Goal: Information Seeking & Learning: Learn about a topic

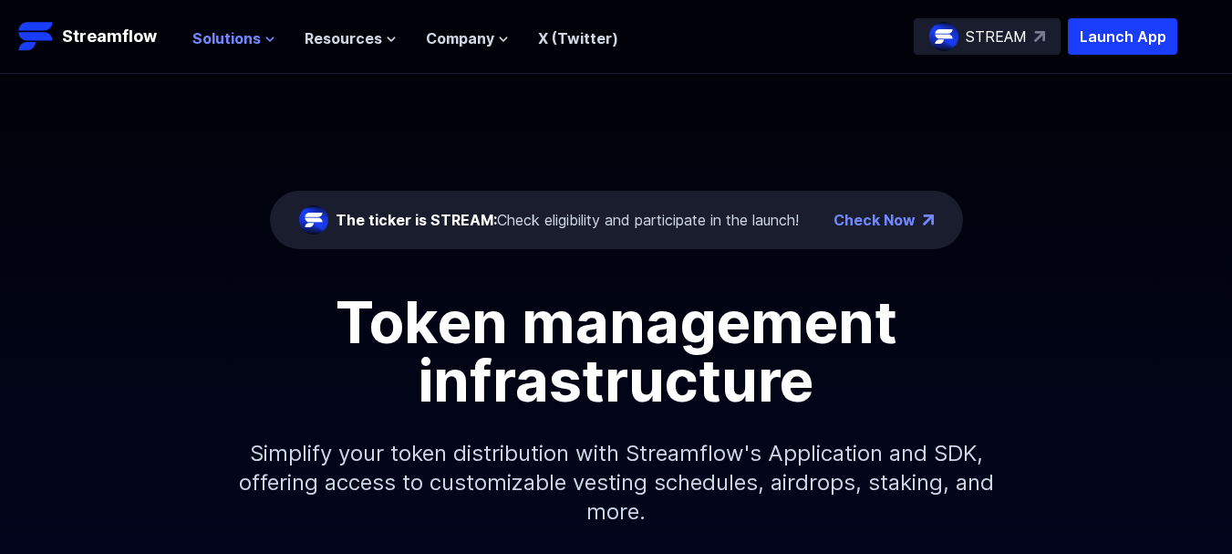
click at [260, 44] on button "Solutions" at bounding box center [233, 38] width 83 height 22
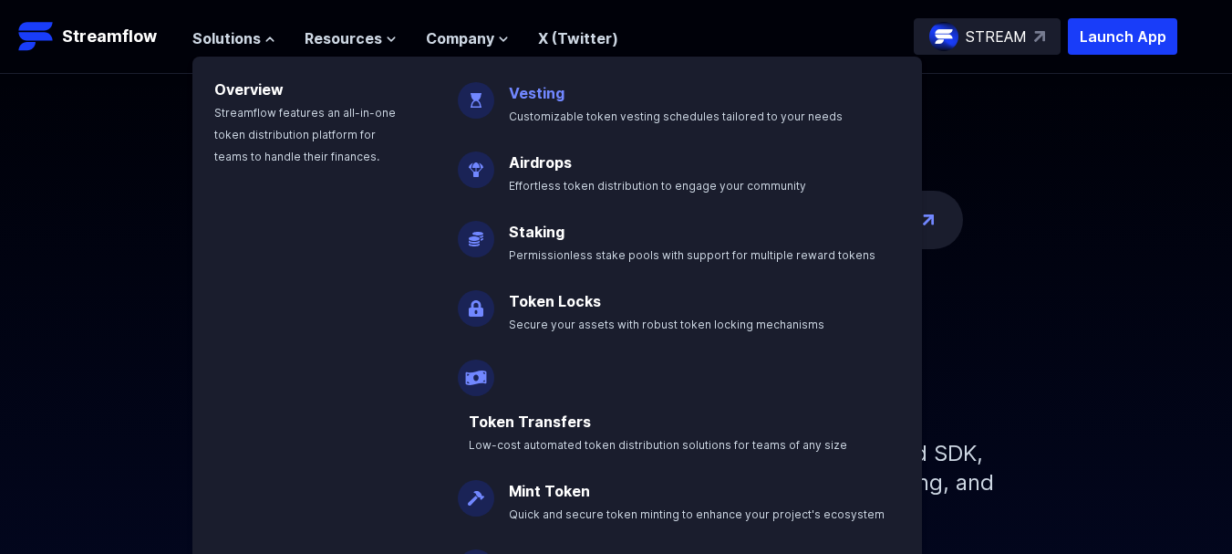
click at [513, 90] on link "Vesting" at bounding box center [537, 93] width 56 height 18
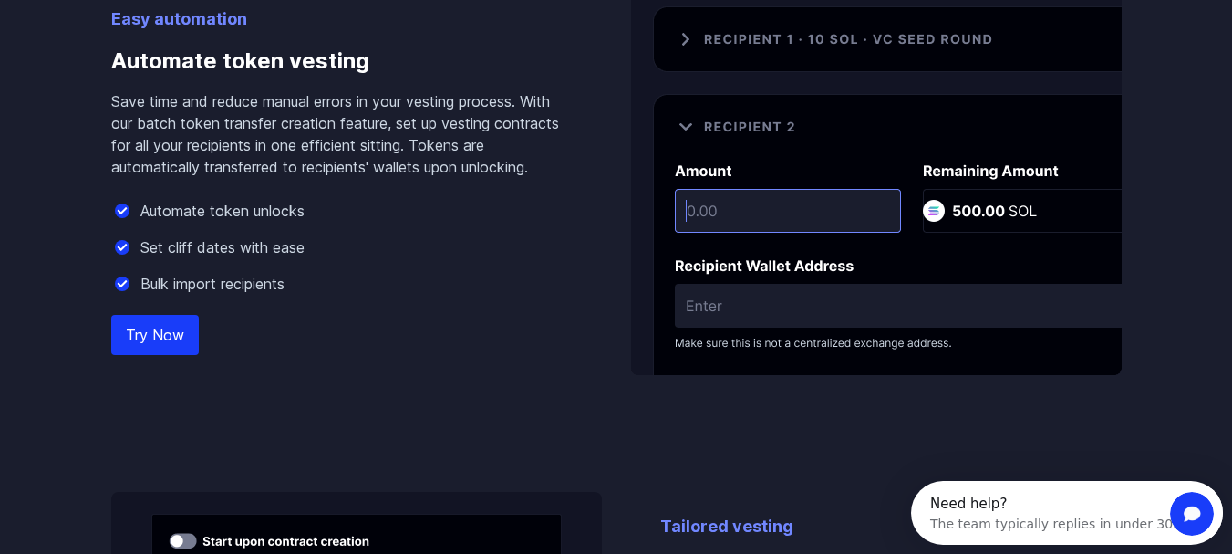
click at [722, 215] on img at bounding box center [876, 179] width 491 height 390
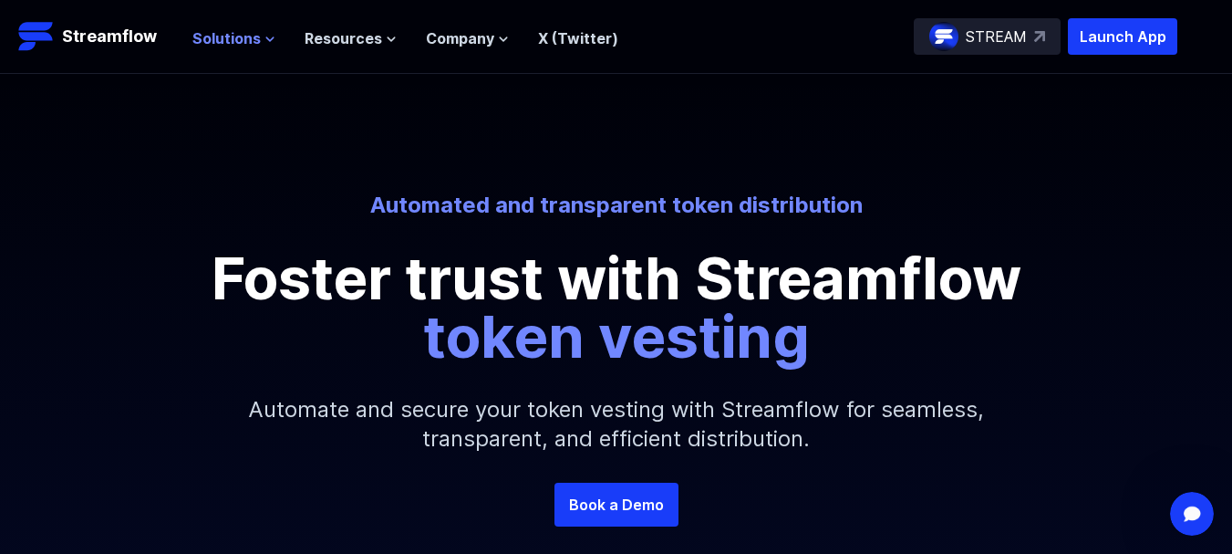
click at [264, 36] on icon at bounding box center [269, 39] width 11 height 11
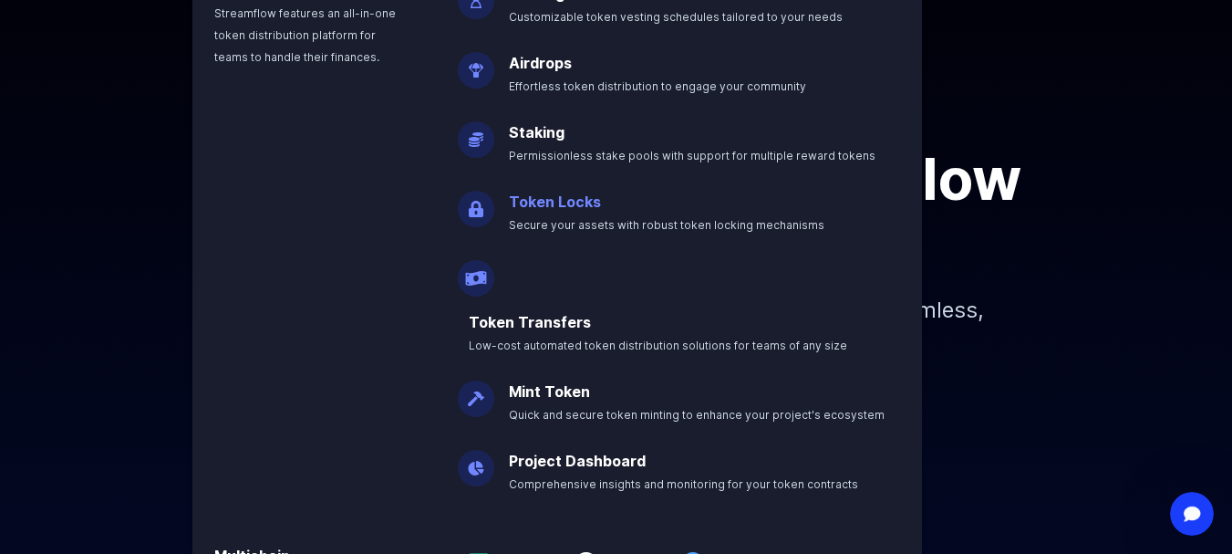
scroll to position [274, 0]
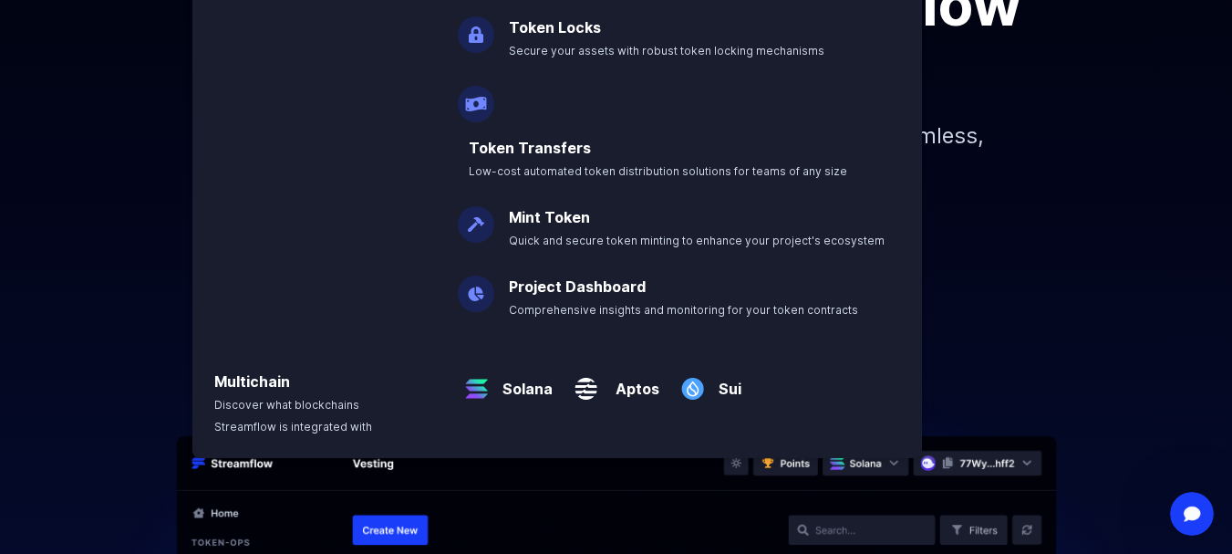
click at [1072, 315] on div "Trusted by 5000+ projects" at bounding box center [616, 307] width 1232 height 22
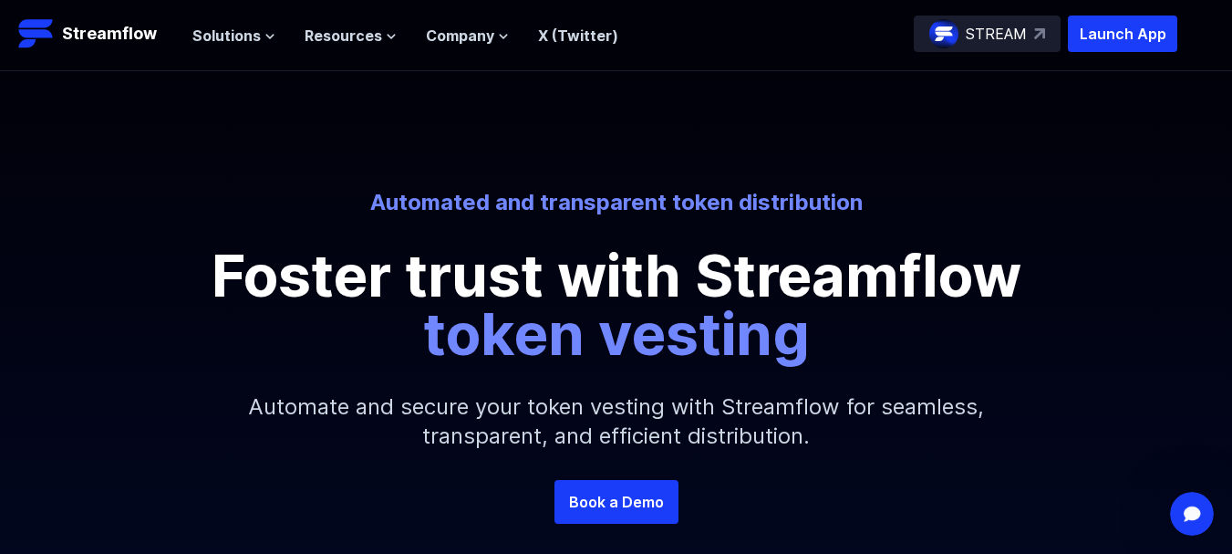
scroll to position [0, 0]
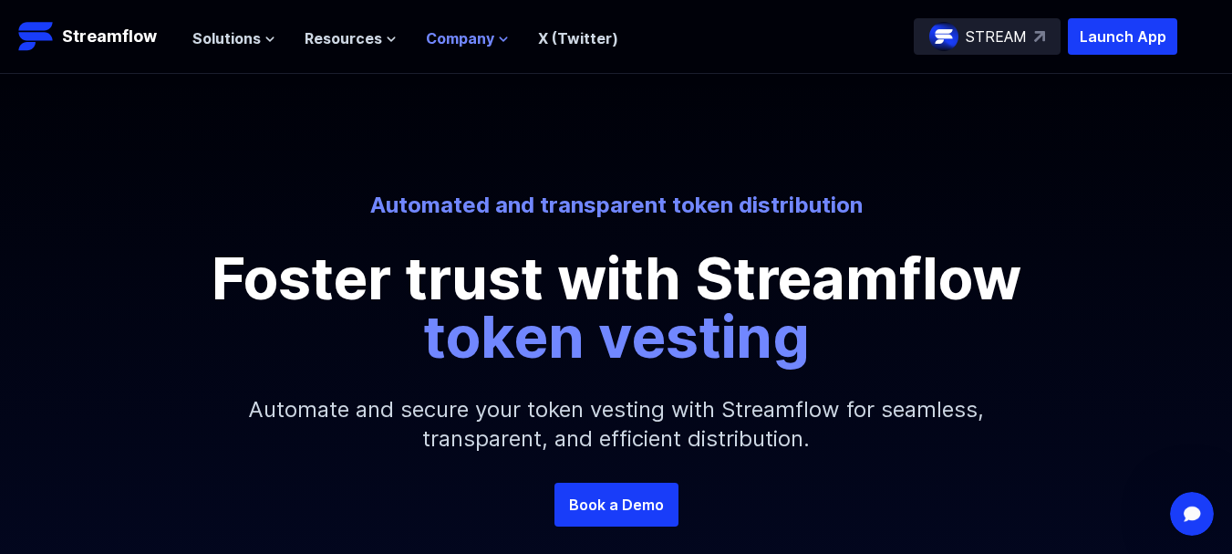
click at [498, 42] on icon at bounding box center [503, 39] width 11 height 11
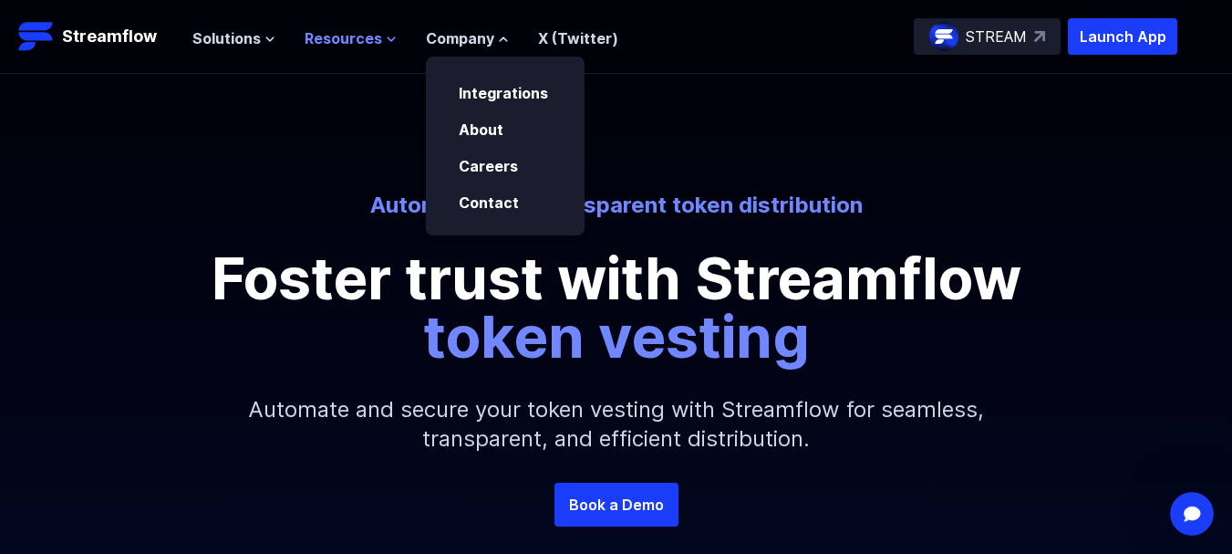
click at [386, 38] on icon at bounding box center [391, 39] width 11 height 11
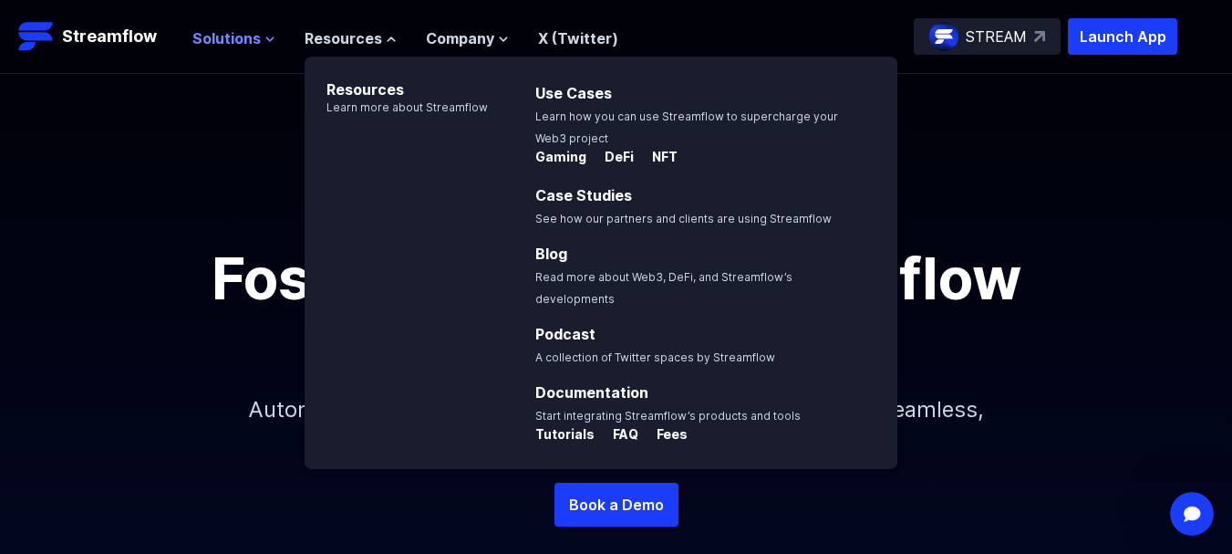
click at [259, 42] on button "Solutions" at bounding box center [233, 38] width 83 height 22
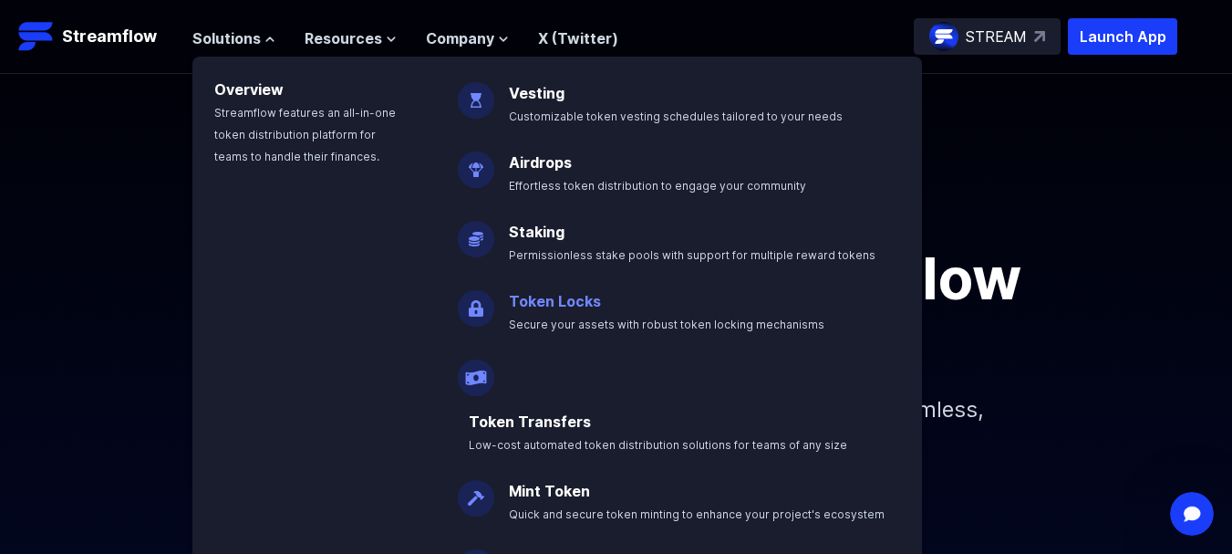
click at [573, 301] on link "Token Locks" at bounding box center [555, 301] width 92 height 18
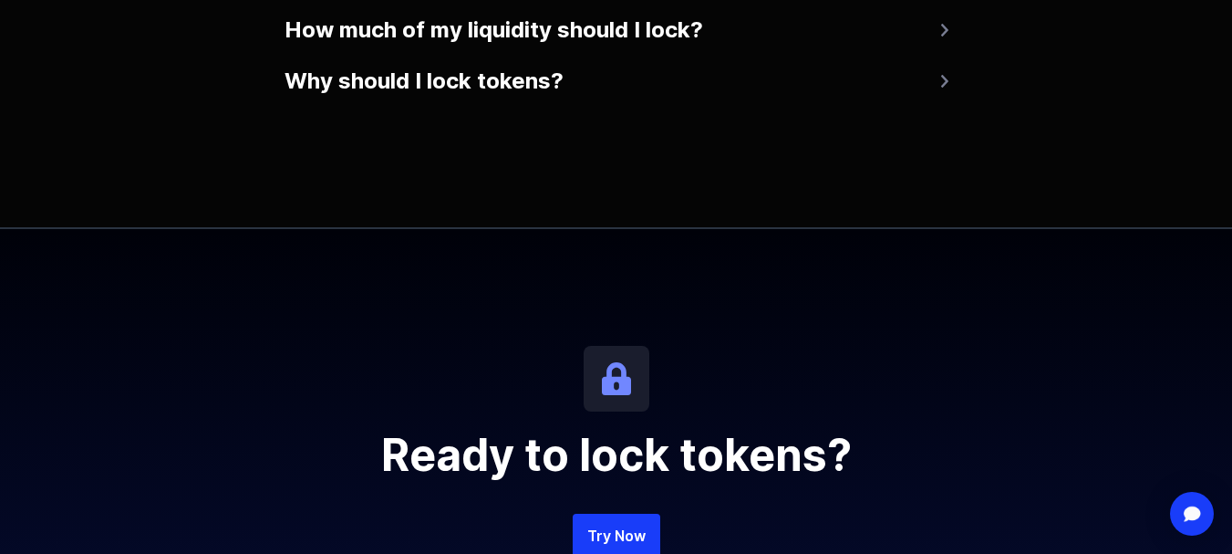
scroll to position [3597, 0]
